Goal: Information Seeking & Learning: Learn about a topic

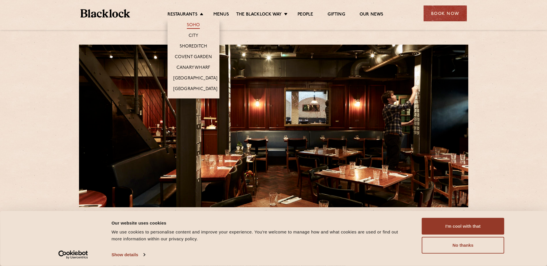
click at [193, 26] on link "Soho" at bounding box center [193, 25] width 13 height 6
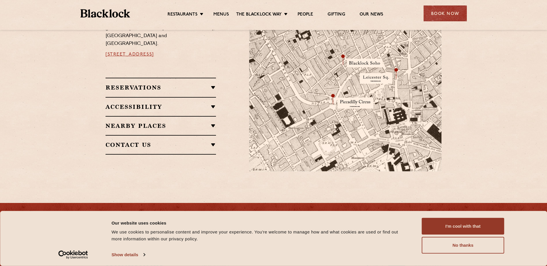
scroll to position [404, 0]
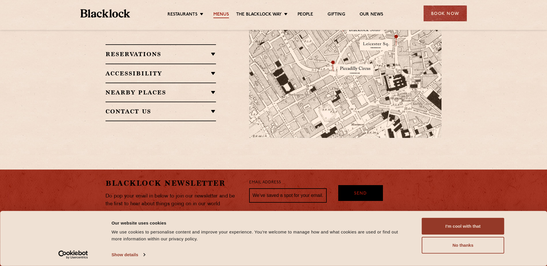
click at [224, 14] on link "Menus" at bounding box center [221, 15] width 16 height 6
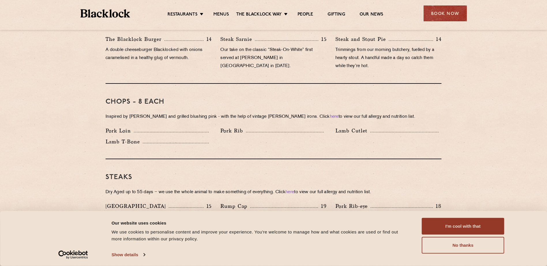
scroll to position [346, 0]
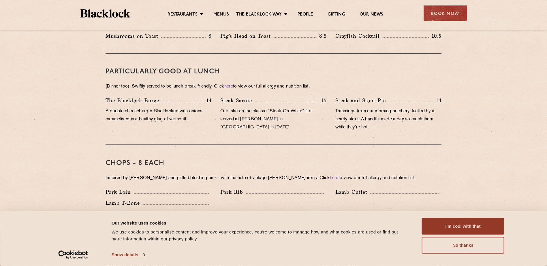
click at [401, 122] on p "Trimmings from our morning butchery, fuelled by a hearty stout. A handful made …" at bounding box center [388, 120] width 106 height 24
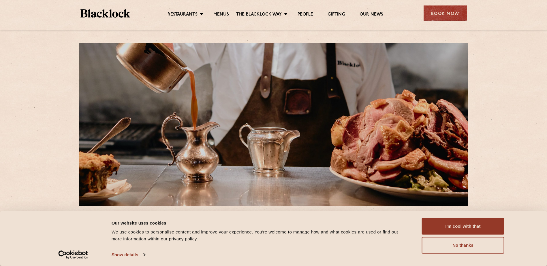
scroll to position [0, 0]
